Goal: Task Accomplishment & Management: Manage account settings

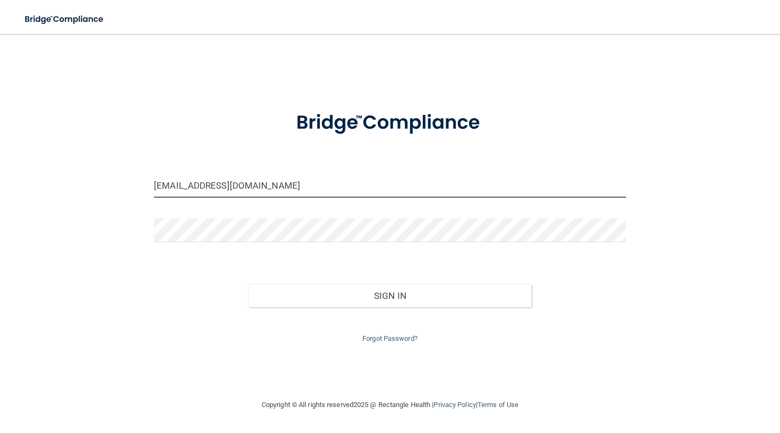
type input "[EMAIL_ADDRESS][DOMAIN_NAME]"
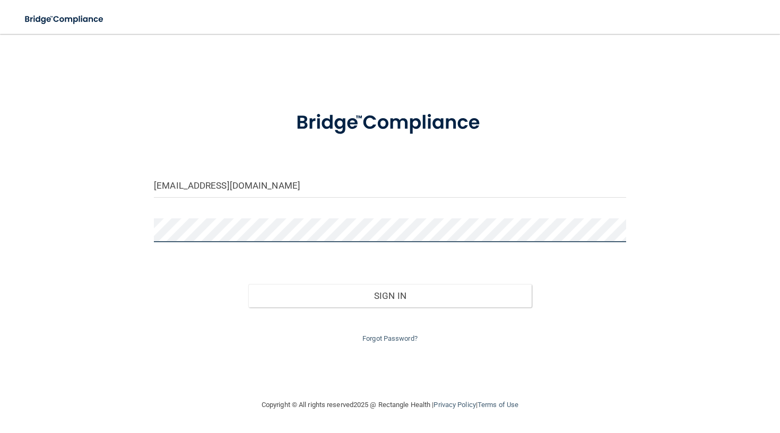
click at [389, 293] on button "Sign In" at bounding box center [389, 295] width 283 height 23
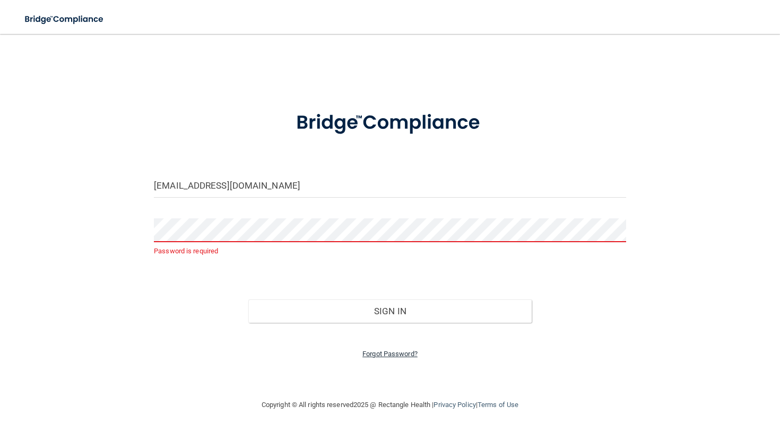
click at [383, 351] on link "Forgot Password?" at bounding box center [389, 354] width 55 height 8
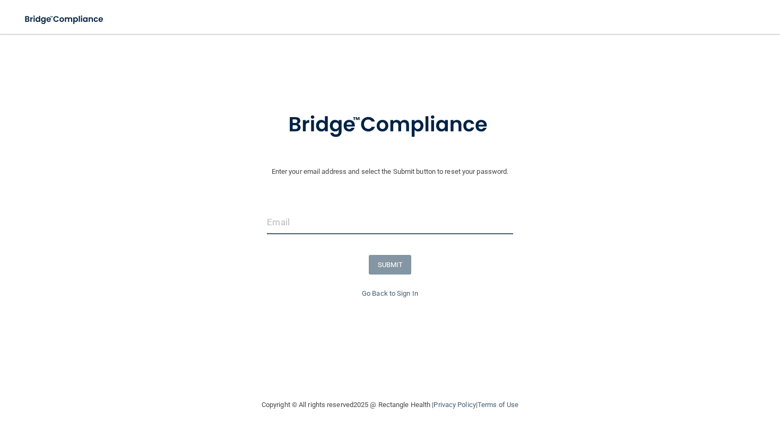
click at [358, 224] on input "email" at bounding box center [390, 223] width 246 height 24
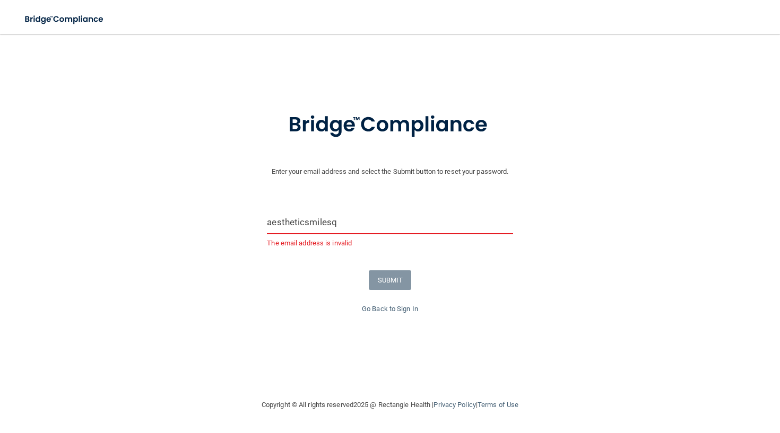
click at [357, 218] on input "aestheticsmilesq" at bounding box center [390, 223] width 246 height 24
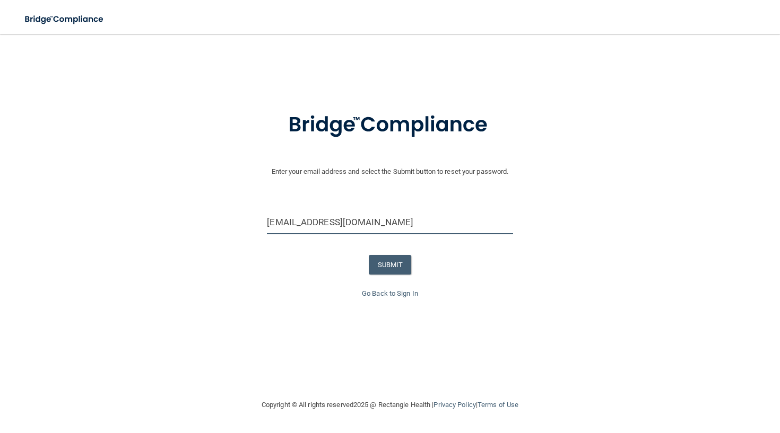
type input "[EMAIL_ADDRESS][DOMAIN_NAME]"
click at [385, 259] on button "SUBMIT" at bounding box center [390, 265] width 43 height 20
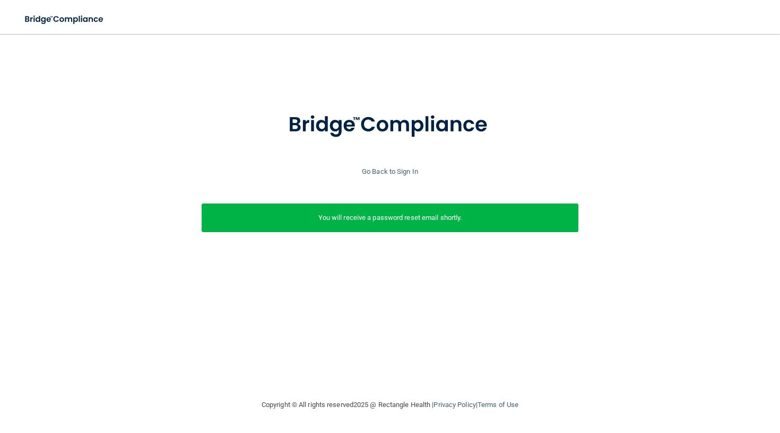
click at [385, 215] on p "You will receive a password reset email shortly." at bounding box center [390, 218] width 361 height 13
click at [393, 173] on link "Go Back to Sign In" at bounding box center [390, 172] width 56 height 8
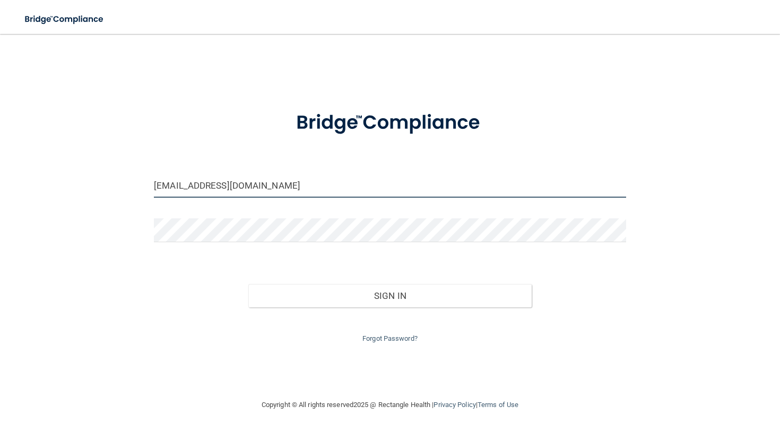
type input "[EMAIL_ADDRESS][DOMAIN_NAME]"
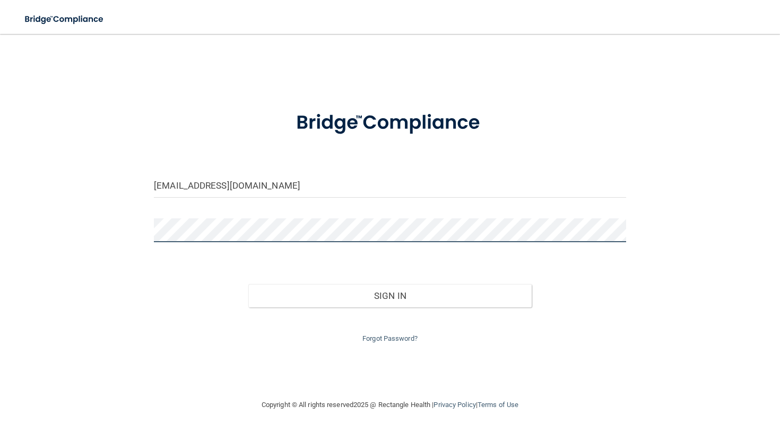
click at [80, 231] on div "[EMAIL_ADDRESS][DOMAIN_NAME] Invalid email/password. You don't have permission …" at bounding box center [389, 217] width 737 height 344
click at [389, 293] on button "Sign In" at bounding box center [389, 295] width 283 height 23
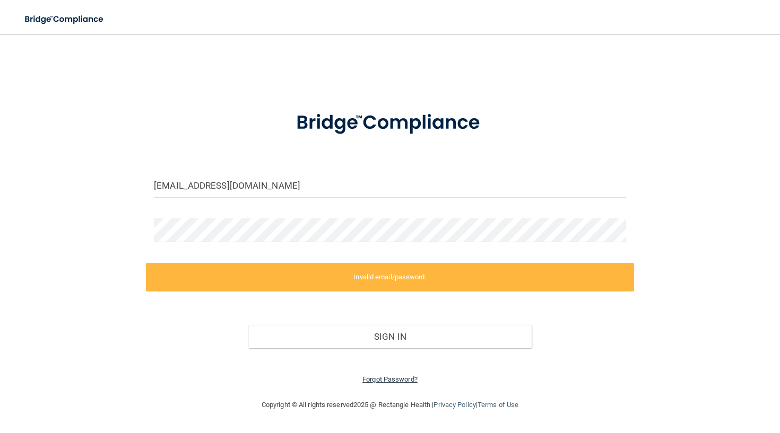
click at [388, 377] on link "Forgot Password?" at bounding box center [389, 380] width 55 height 8
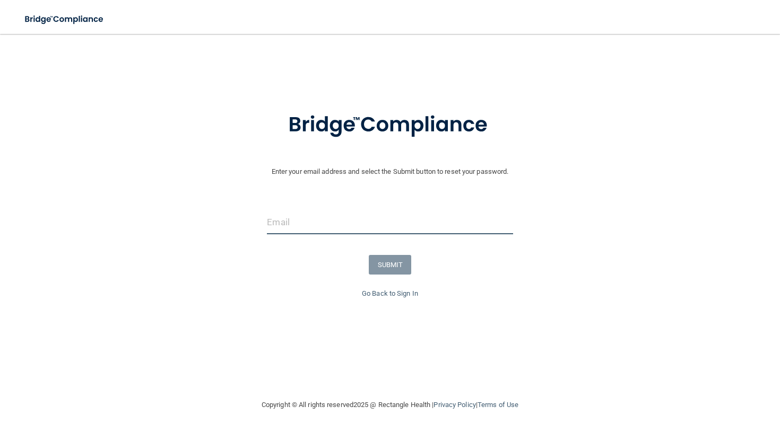
click at [360, 218] on input "email" at bounding box center [390, 223] width 246 height 24
click at [367, 220] on input "email" at bounding box center [390, 223] width 246 height 24
type input "[EMAIL_ADDRESS][DOMAIN_NAME]"
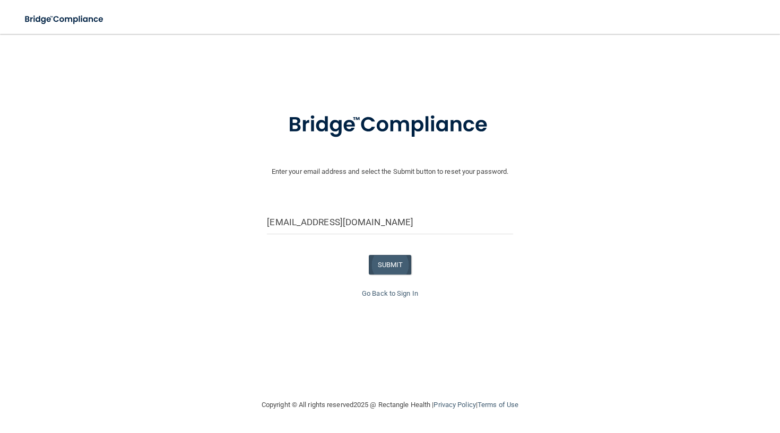
click at [393, 263] on button "SUBMIT" at bounding box center [390, 265] width 43 height 20
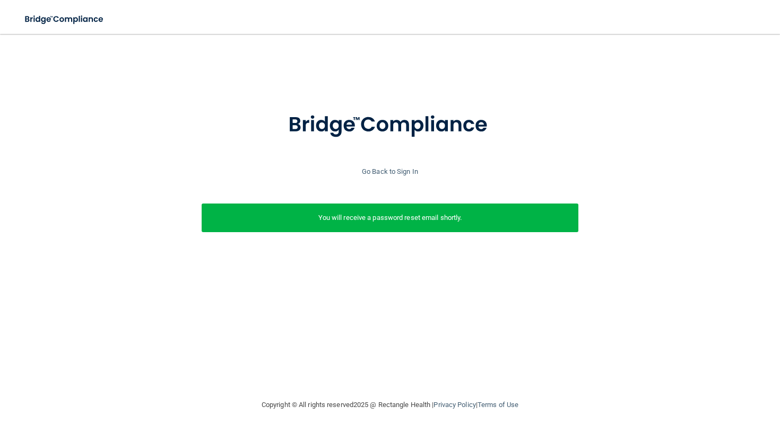
click at [425, 216] on p "You will receive a password reset email shortly." at bounding box center [390, 218] width 361 height 13
click at [520, 153] on div at bounding box center [389, 132] width 769 height 68
